Goal: Task Accomplishment & Management: Manage account settings

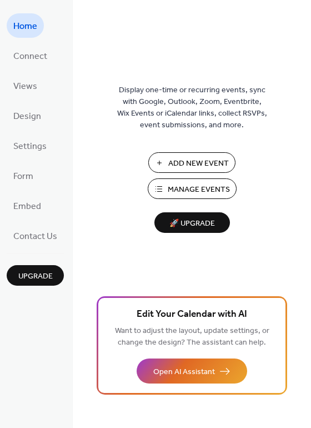
click at [155, 190] on button "Manage Events" at bounding box center [192, 188] width 89 height 21
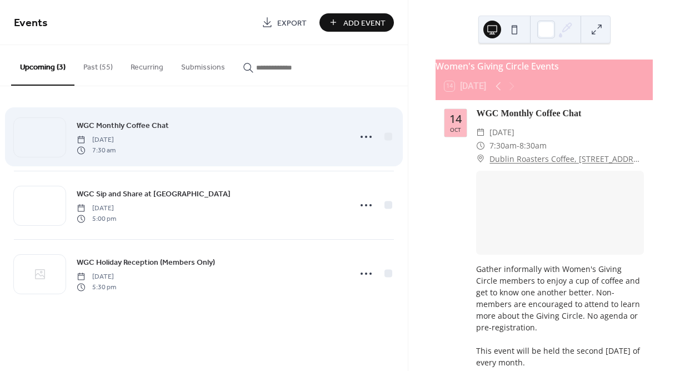
click at [116, 142] on span "[DATE]" at bounding box center [96, 140] width 39 height 10
click at [369, 136] on icon at bounding box center [366, 137] width 18 height 18
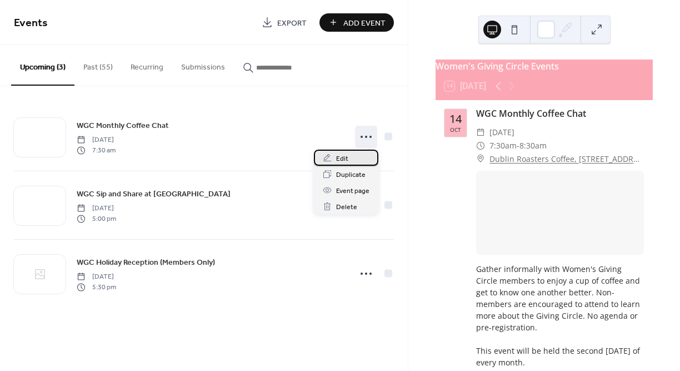
click at [356, 160] on div "Edit" at bounding box center [346, 158] width 64 height 16
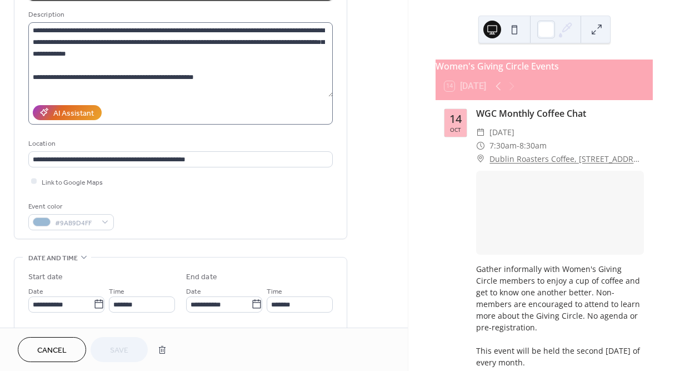
scroll to position [217, 0]
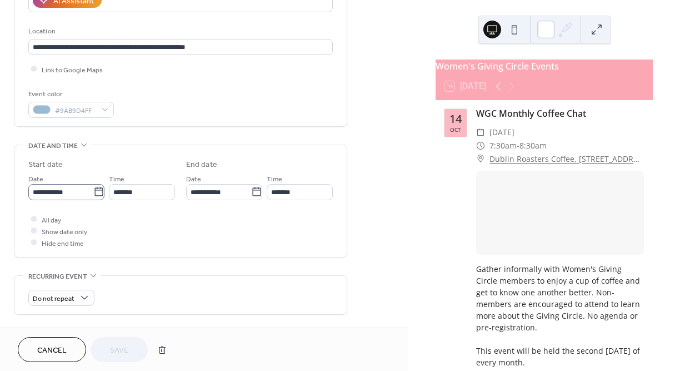
click at [97, 192] on icon at bounding box center [98, 191] width 11 height 11
click at [93, 192] on input "**********" at bounding box center [60, 192] width 65 height 16
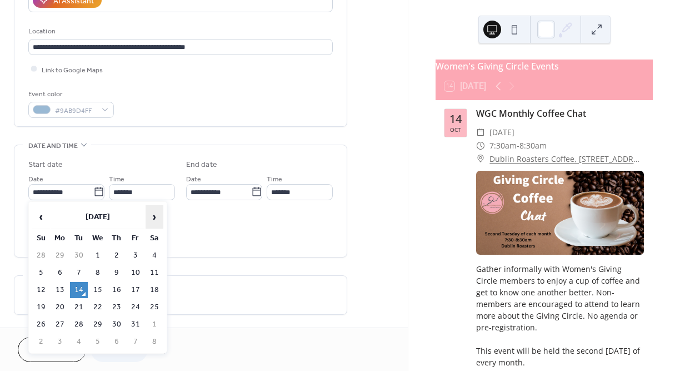
click at [152, 217] on span "›" at bounding box center [154, 217] width 17 height 22
click at [82, 290] on td "11" at bounding box center [79, 290] width 18 height 16
type input "**********"
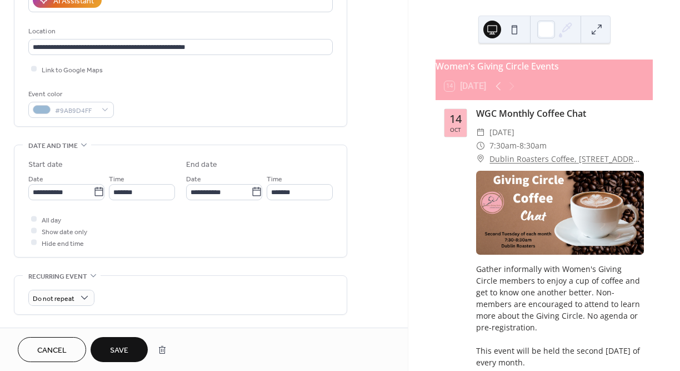
click at [117, 346] on span "Save" at bounding box center [119, 351] width 18 height 12
